Goal: Task Accomplishment & Management: Manage account settings

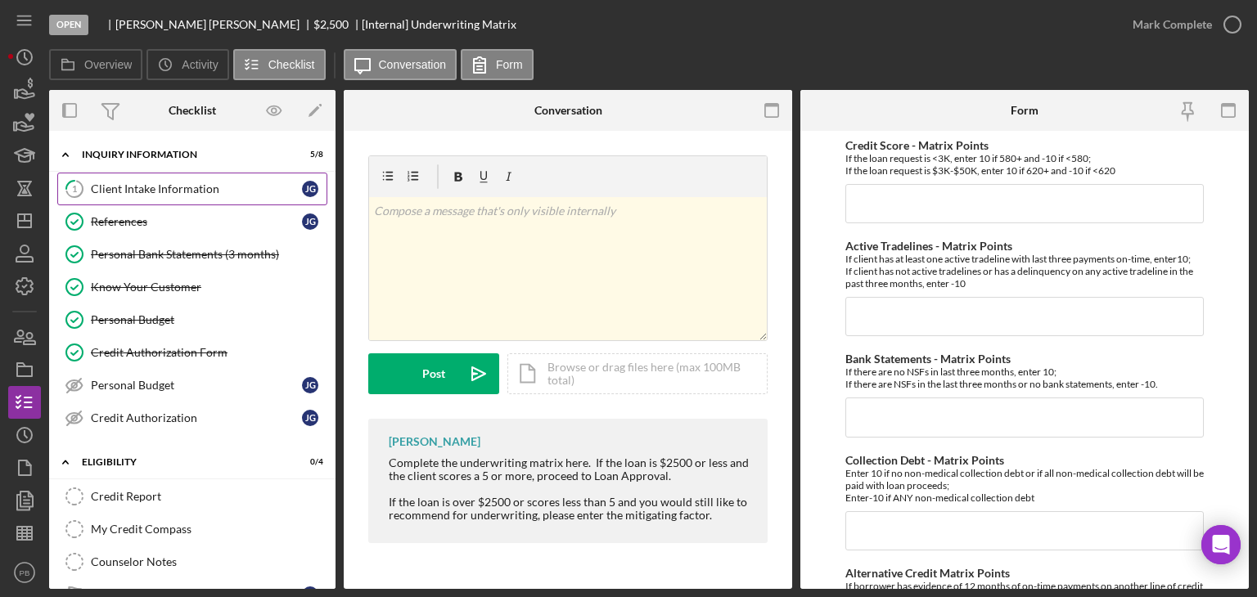
click at [136, 184] on div "Client Intake Information" at bounding box center [196, 189] width 211 height 13
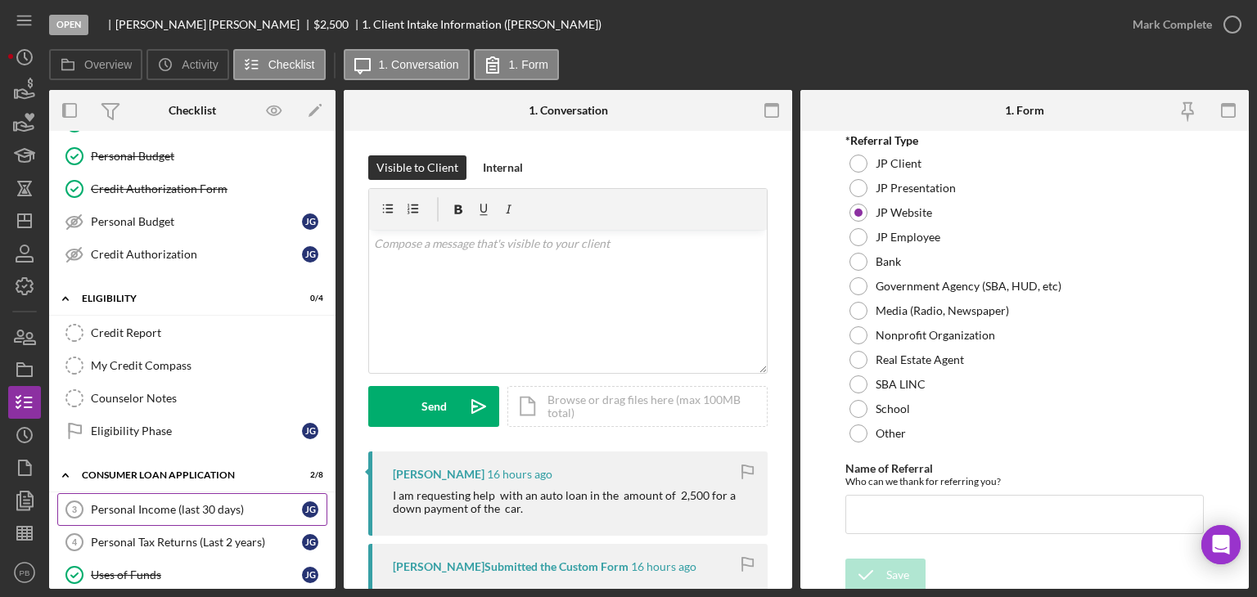
scroll to position [327, 0]
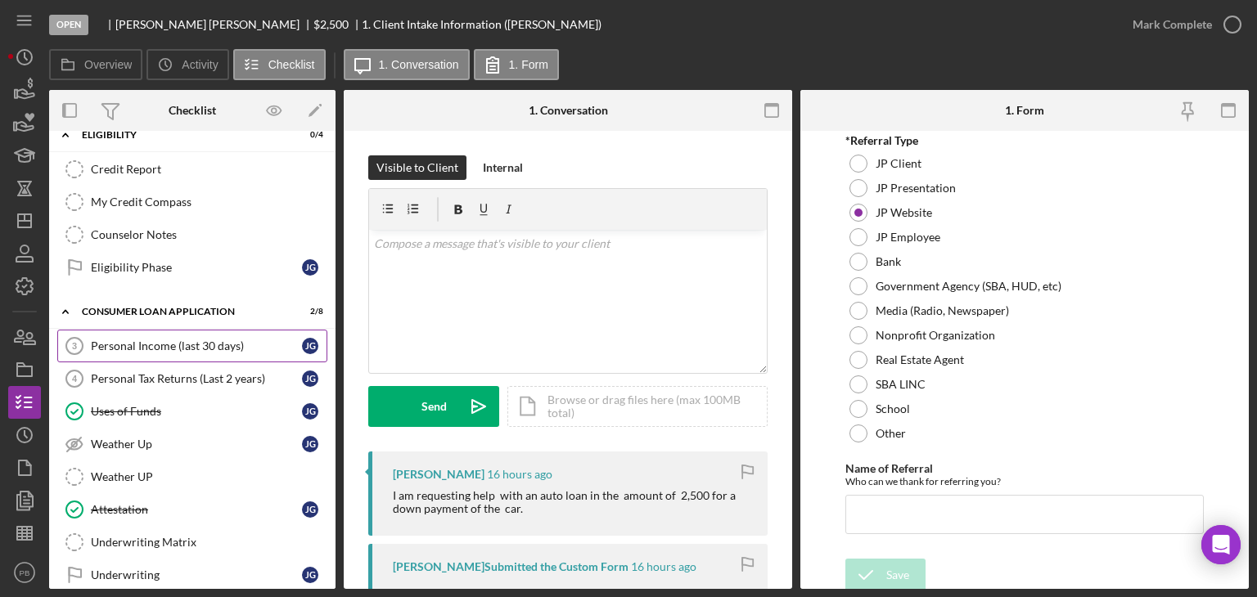
click at [178, 331] on link "Personal Income (last 30 days) 3 Personal Income (last 30 days) [PERSON_NAME]" at bounding box center [192, 346] width 270 height 33
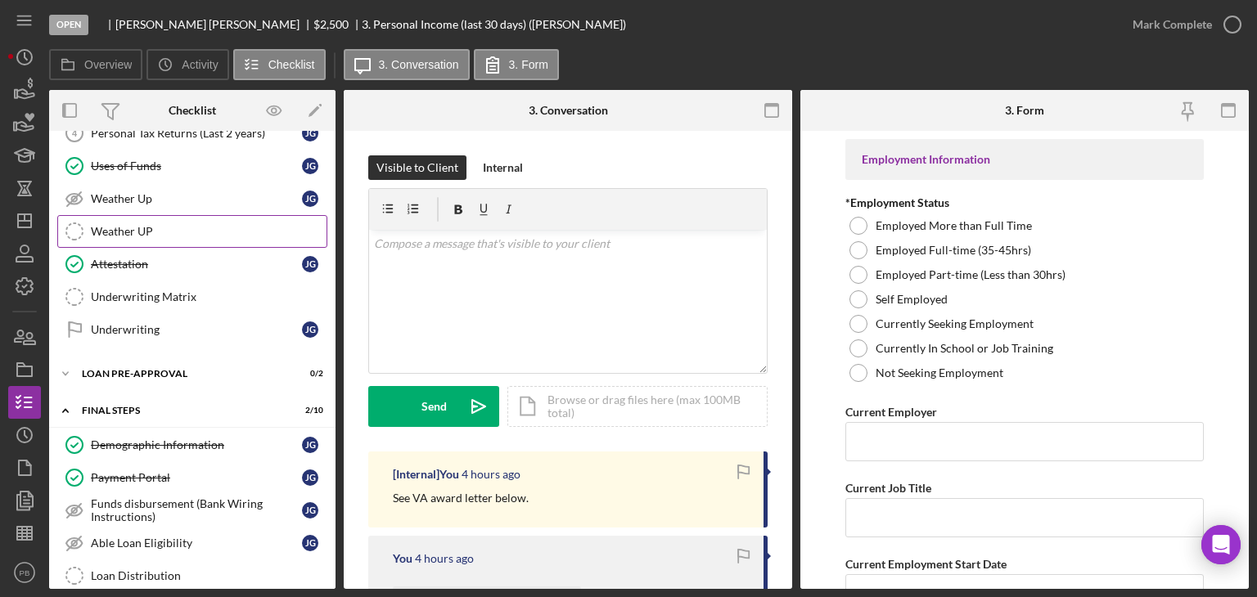
scroll to position [655, 0]
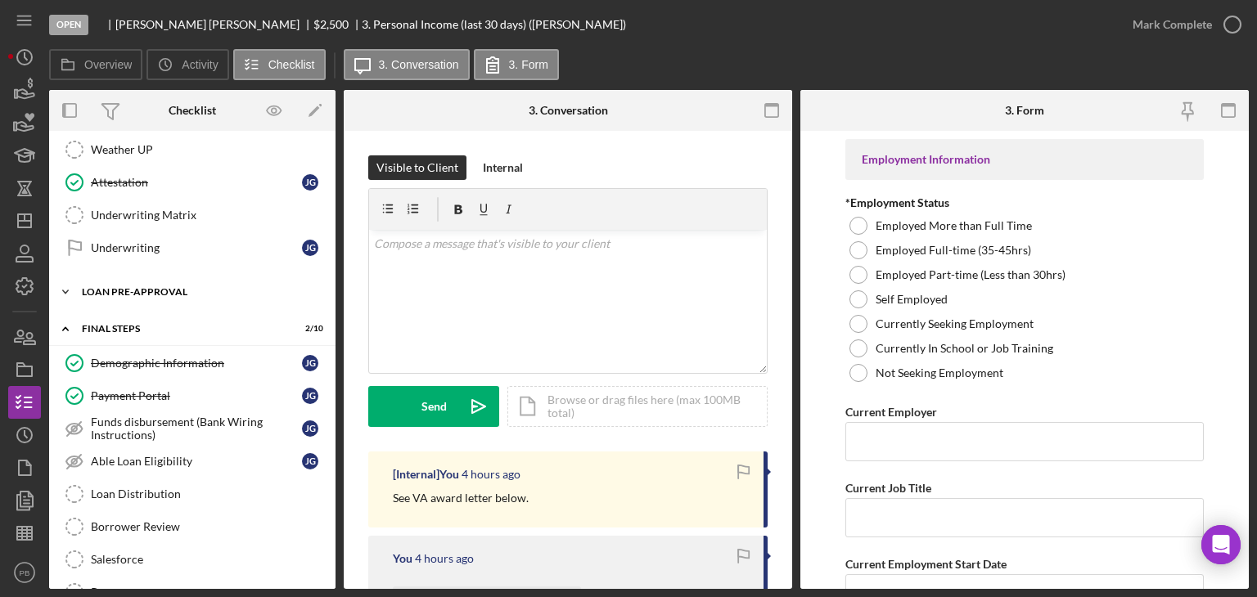
click at [138, 287] on div "Loan Pre-Approval" at bounding box center [198, 292] width 233 height 10
